Goal: Task Accomplishment & Management: Manage account settings

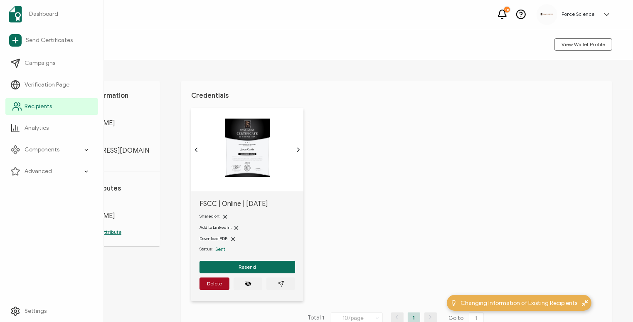
click at [67, 105] on link "Recipients" at bounding box center [51, 106] width 93 height 17
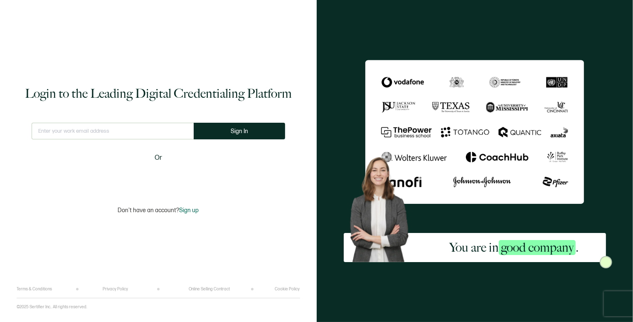
click at [172, 123] on input "text" at bounding box center [113, 131] width 162 height 17
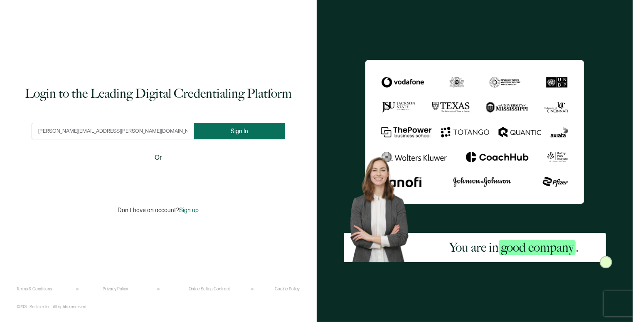
type input "[PERSON_NAME][EMAIL_ADDRESS][PERSON_NAME][DOMAIN_NAME]"
click at [248, 133] on button "Sign In" at bounding box center [241, 131] width 91 height 17
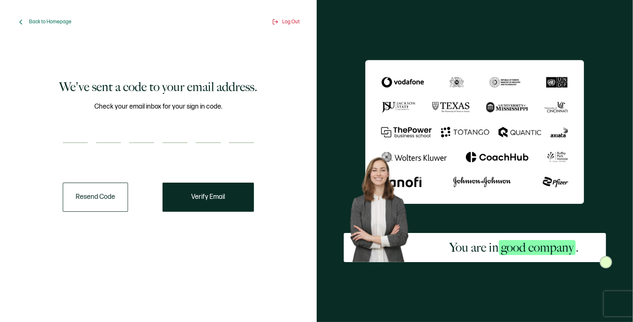
drag, startPoint x: 81, startPoint y: 124, endPoint x: 81, endPoint y: 130, distance: 6.3
click at [81, 125] on div "Check your email inbox for your sign in code." at bounding box center [158, 127] width 191 height 52
type input "4"
type input "3"
type input "7"
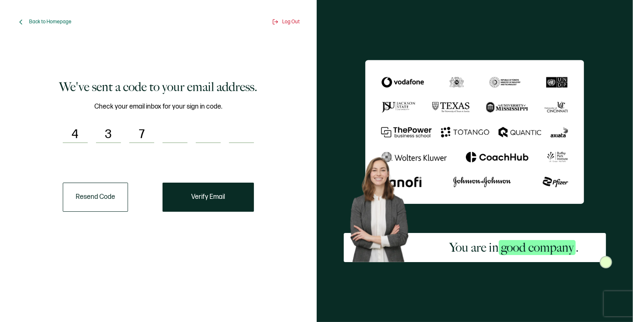
type input "9"
type input "4"
type input "0"
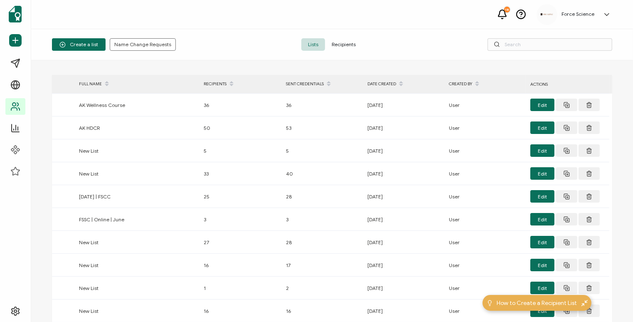
drag, startPoint x: 368, startPoint y: 45, endPoint x: 351, endPoint y: 45, distance: 16.2
click at [352, 45] on div "Lists Recipients" at bounding box center [331, 44] width 187 height 12
click at [351, 45] on span "Recipients" at bounding box center [343, 44] width 37 height 12
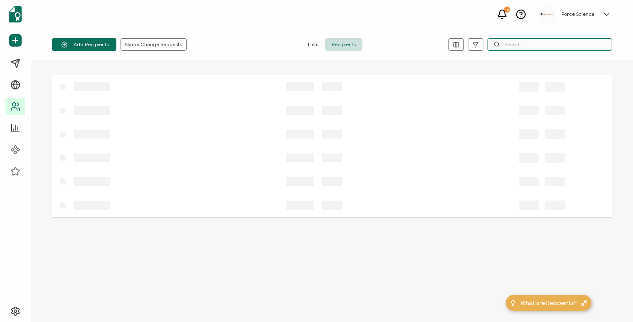
click at [540, 42] on input "text" at bounding box center [549, 44] width 125 height 12
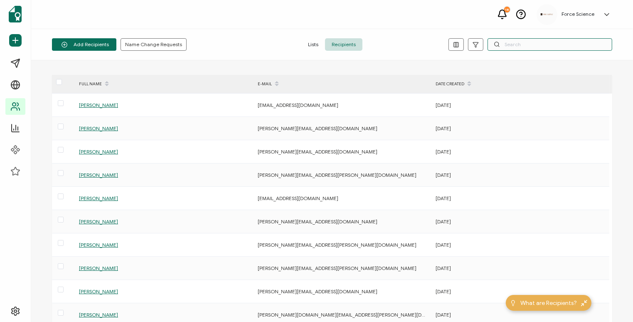
paste input "[PERSON_NAME][EMAIL_ADDRESS][DOMAIN_NAME]"
type input "[PERSON_NAME][EMAIL_ADDRESS][DOMAIN_NAME]"
